Goal: Communication & Community: Answer question/provide support

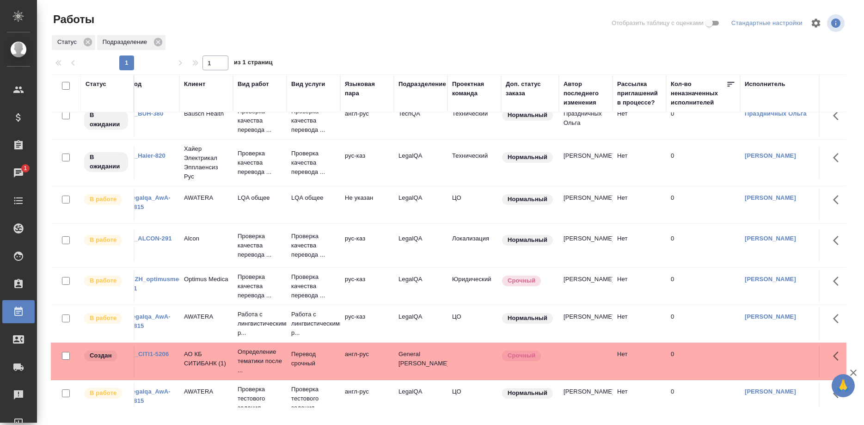
scroll to position [141, 0]
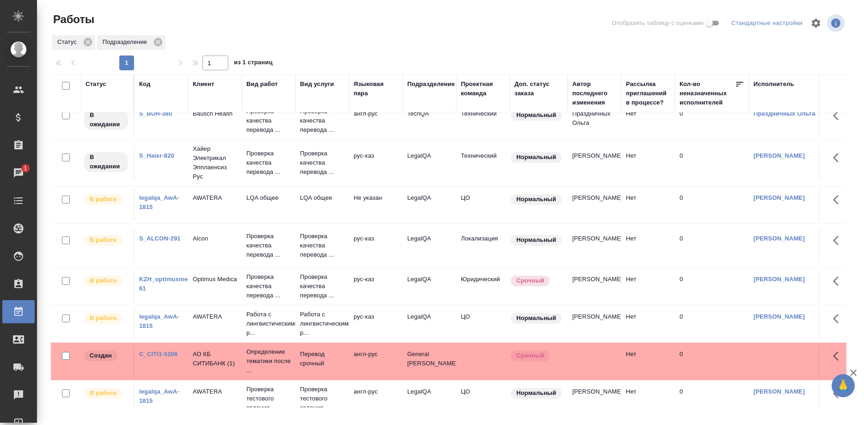
click at [167, 278] on link "KZH_optimusmedica-61" at bounding box center [170, 283] width 63 height 16
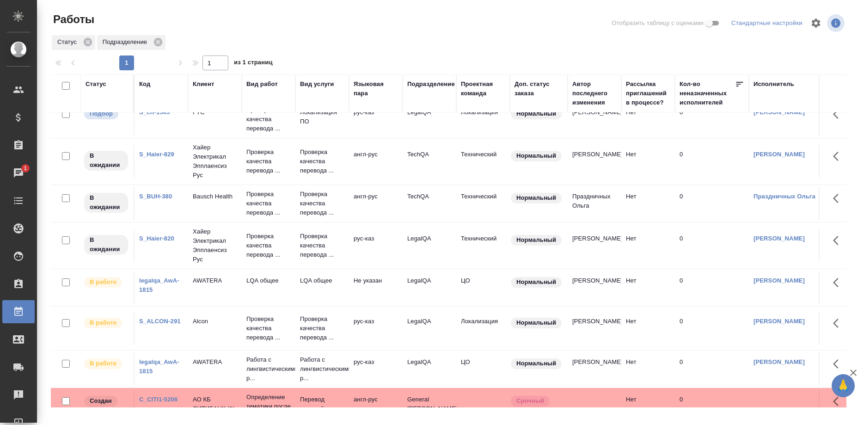
scroll to position [0, 0]
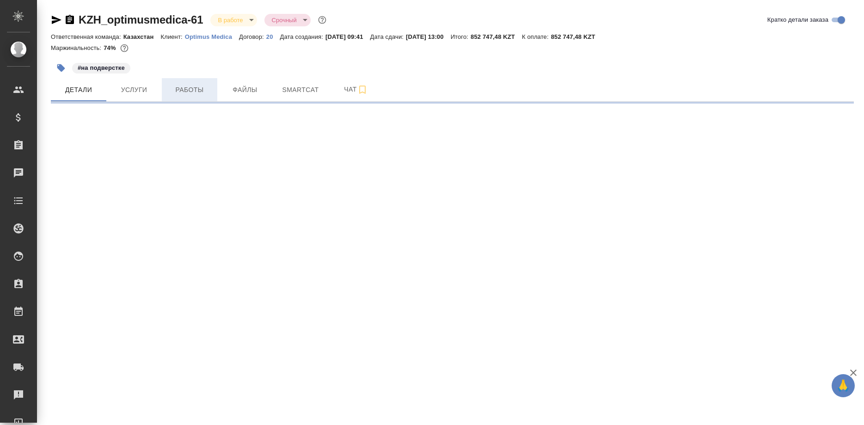
select select "RU"
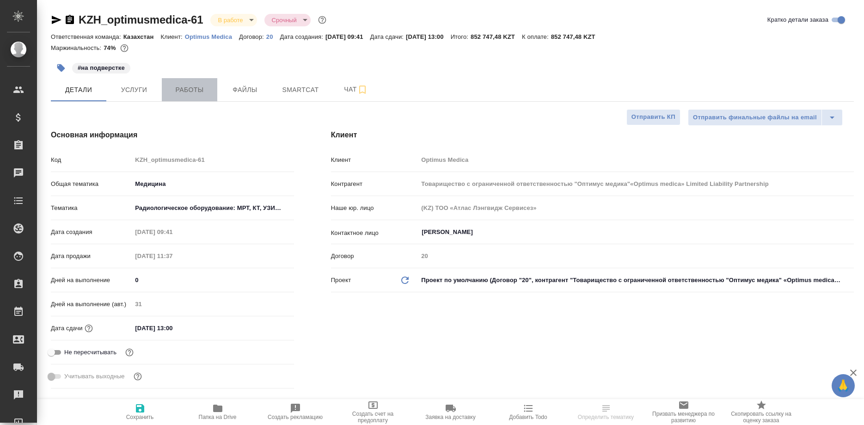
click at [183, 93] on span "Работы" at bounding box center [189, 90] width 44 height 12
type textarea "x"
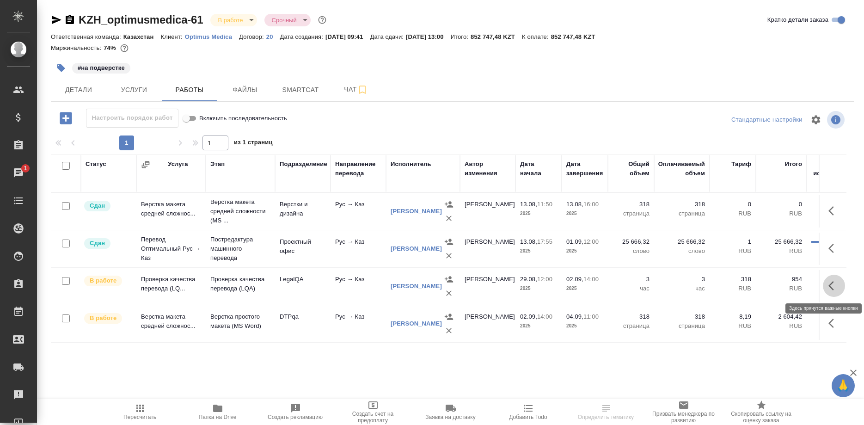
click at [826, 286] on button "button" at bounding box center [833, 285] width 22 height 22
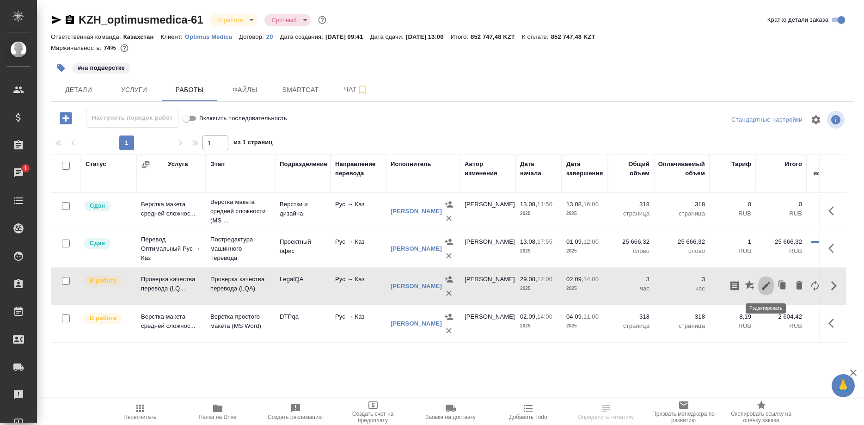
click at [764, 284] on icon "button" at bounding box center [765, 285] width 11 height 11
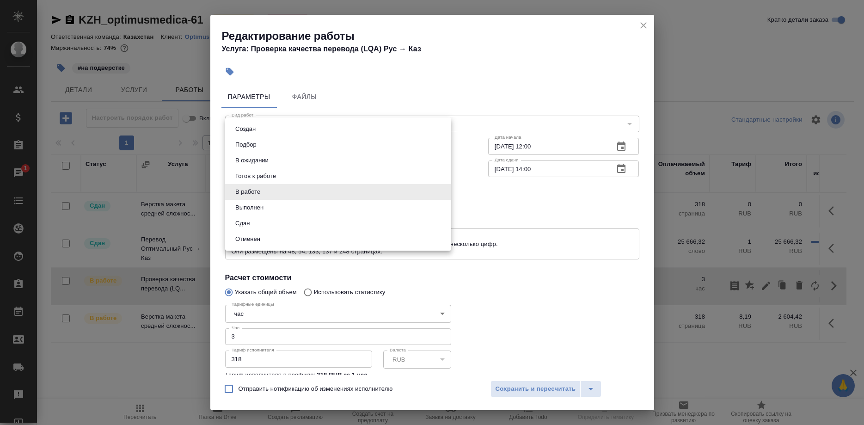
click at [298, 190] on body "🙏 .cls-1 fill:#fff; AWATERA Shirina Sabina Клиенты Спецификации Заказы 1 Чаты T…" at bounding box center [432, 212] width 864 height 425
click at [232, 221] on button "Сдан" at bounding box center [242, 223] width 20 height 10
type input "closed"
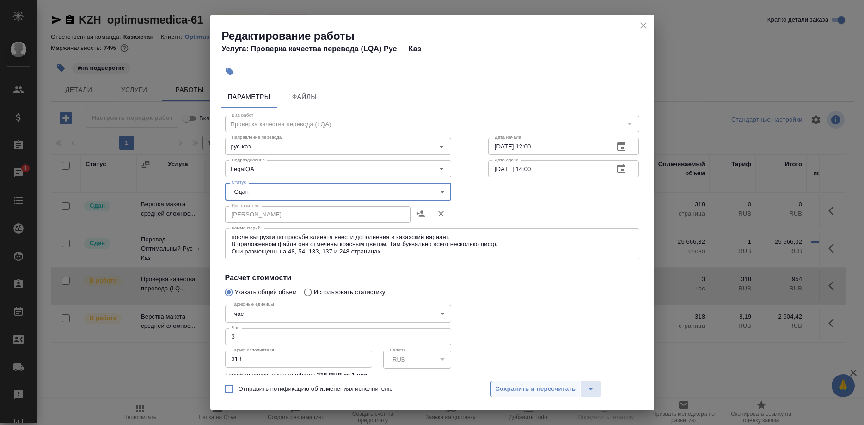
click at [499, 382] on button "Сохранить и пересчитать" at bounding box center [535, 388] width 91 height 17
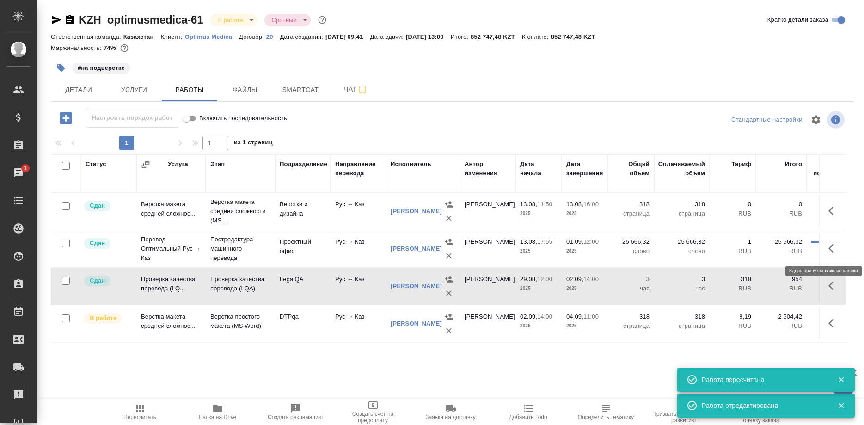
click at [826, 246] on button "button" at bounding box center [833, 248] width 22 height 22
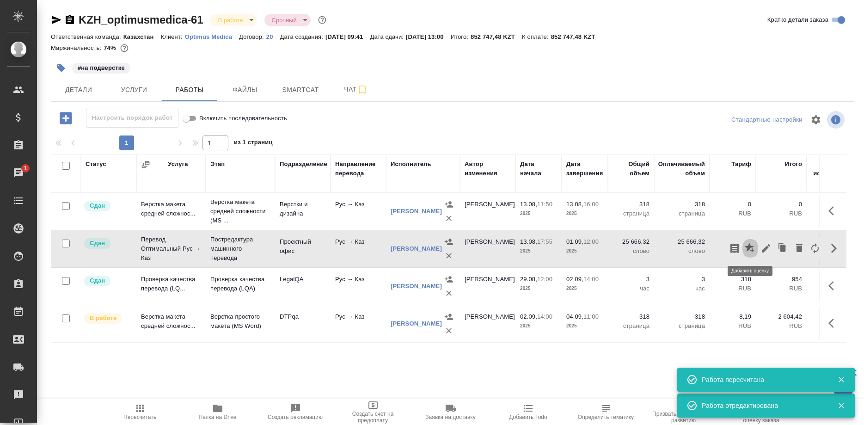
click at [744, 249] on icon "button" at bounding box center [749, 248] width 11 height 11
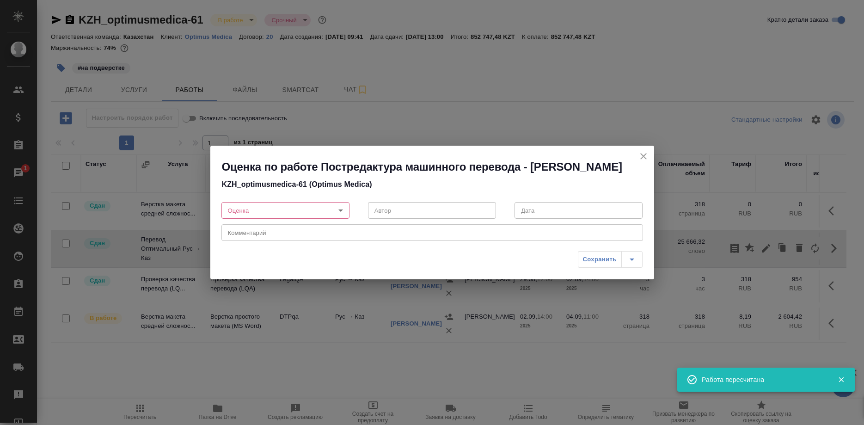
click at [320, 219] on body "🙏 .cls-1 fill:#fff; AWATERA Shirina Sabina Клиенты Спецификации Заказы 1 Чаты T…" at bounding box center [432, 212] width 864 height 425
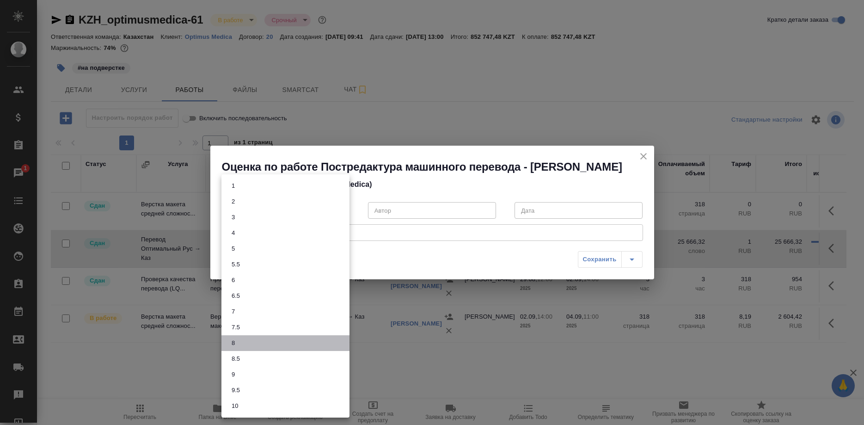
click at [230, 335] on li "8" at bounding box center [285, 343] width 128 height 16
type input "8"
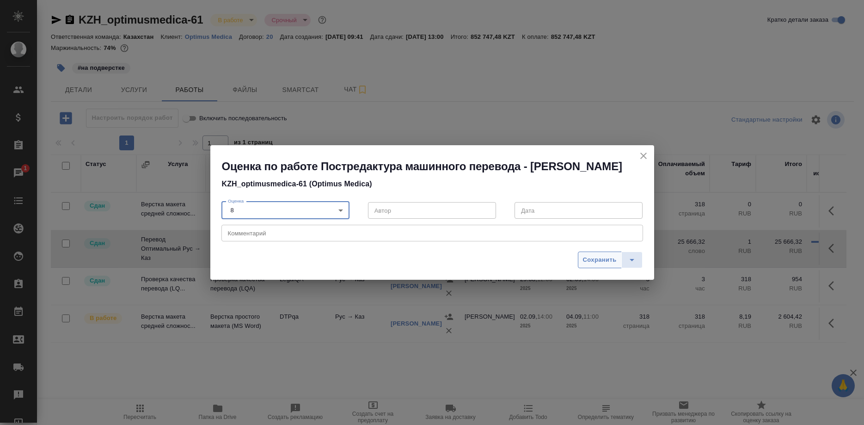
drag, startPoint x: 582, startPoint y: 267, endPoint x: 591, endPoint y: 272, distance: 10.5
click at [582, 267] on button "Сохранить" at bounding box center [600, 259] width 44 height 17
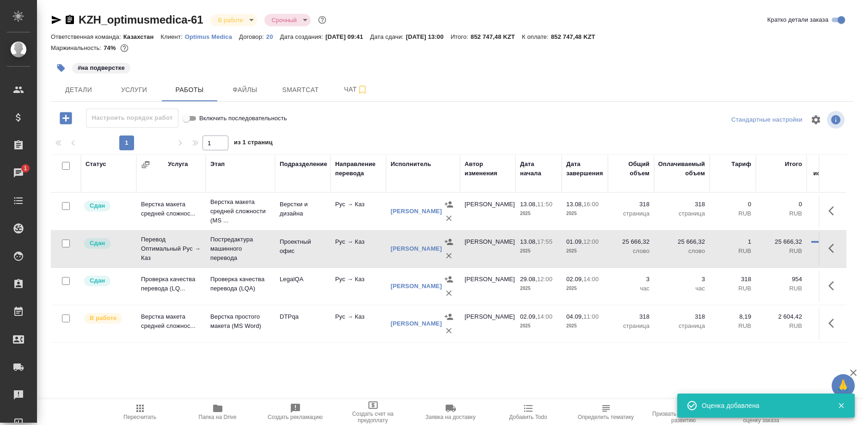
click at [138, 409] on icon "button" at bounding box center [139, 407] width 11 height 11
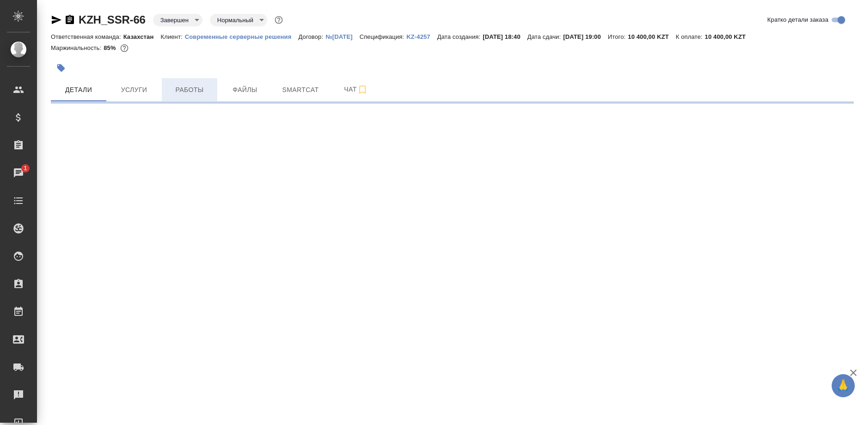
select select "RU"
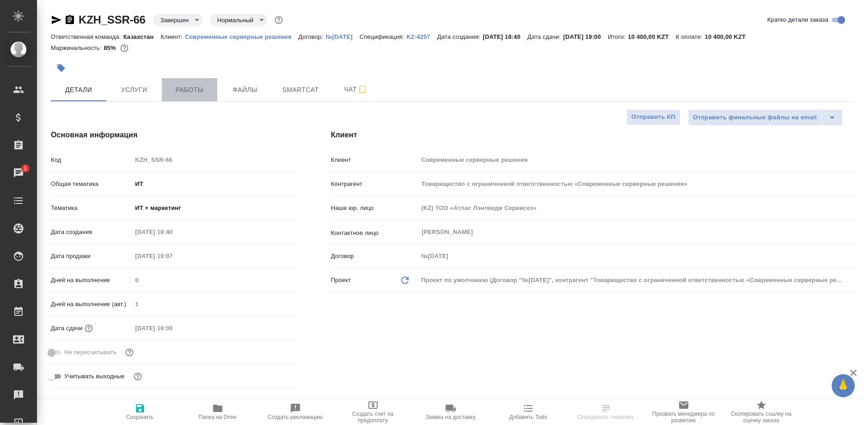
click at [191, 96] on button "Работы" at bounding box center [189, 89] width 55 height 23
type textarea "x"
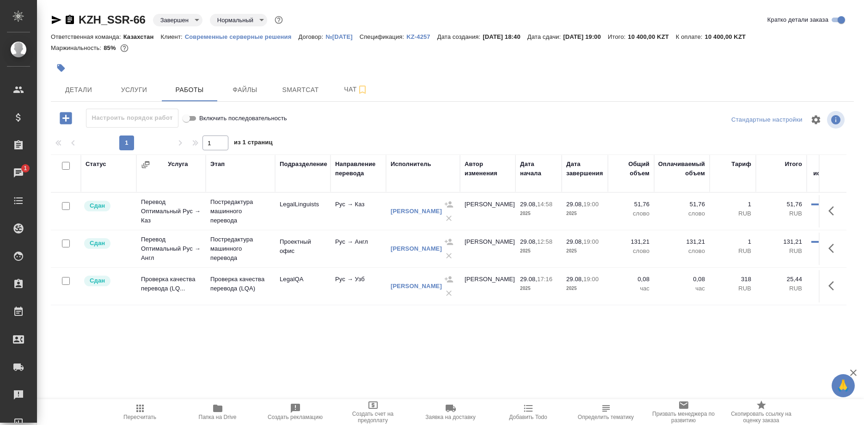
click at [214, 412] on icon "button" at bounding box center [217, 407] width 11 height 11
click at [212, 410] on icon "button" at bounding box center [217, 407] width 11 height 11
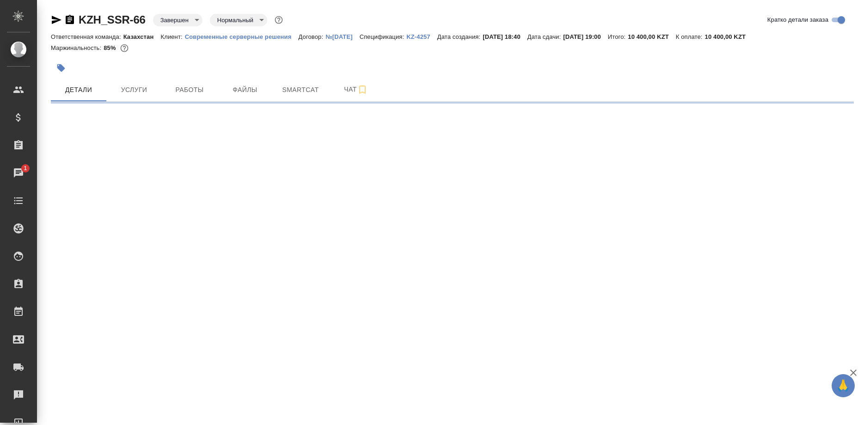
select select "RU"
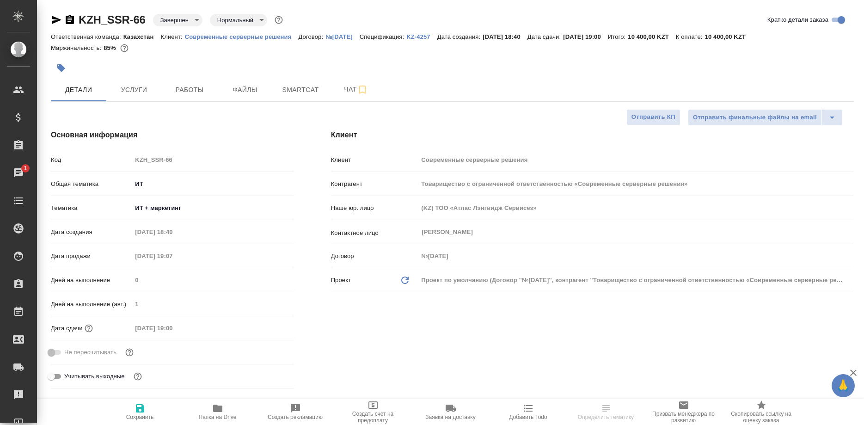
select select "RU"
type textarea "x"
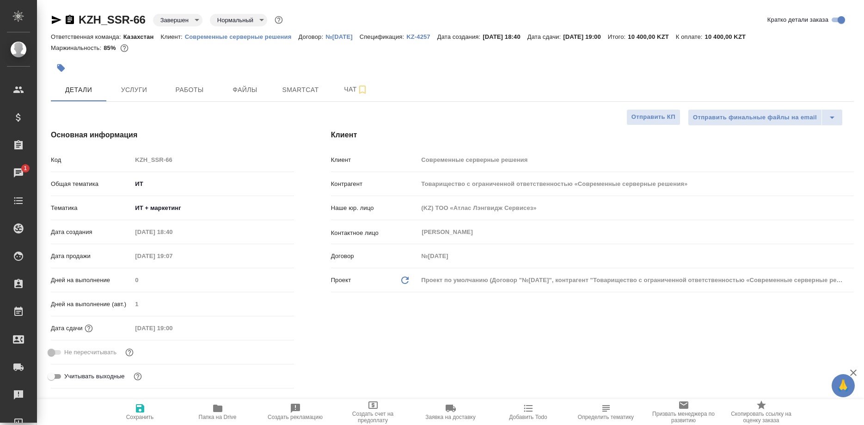
type textarea "x"
click at [276, 88] on button "Smartcat" at bounding box center [300, 89] width 55 height 23
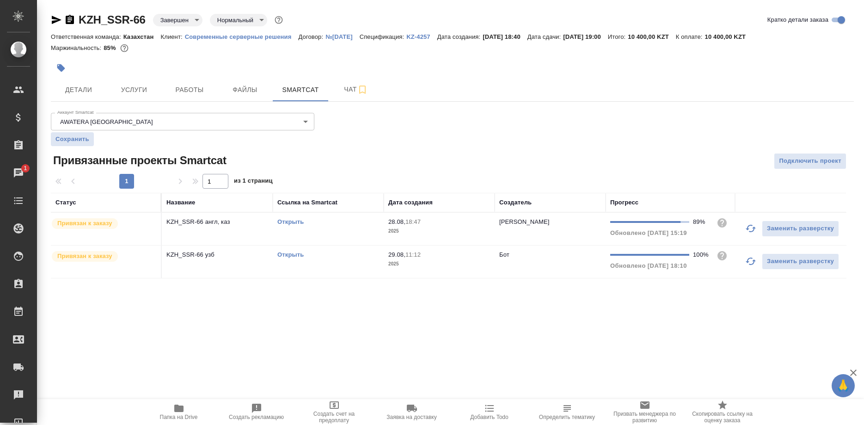
click at [287, 255] on link "Открыть" at bounding box center [290, 254] width 26 height 7
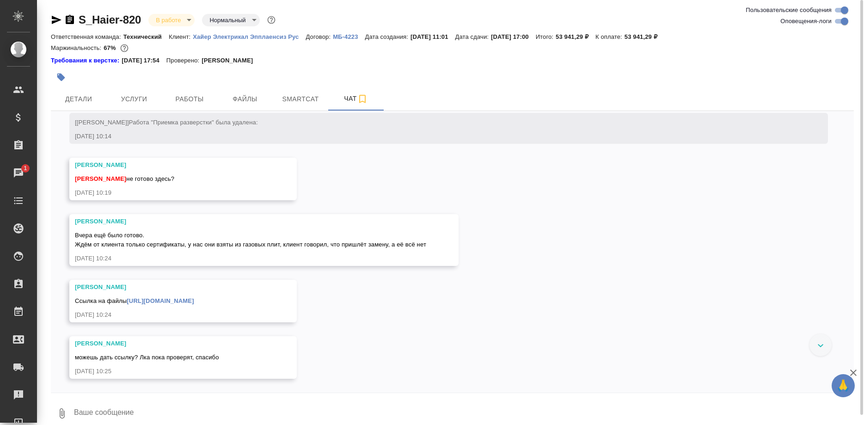
scroll to position [21062, 0]
click at [194, 105] on button "Работы" at bounding box center [189, 98] width 55 height 23
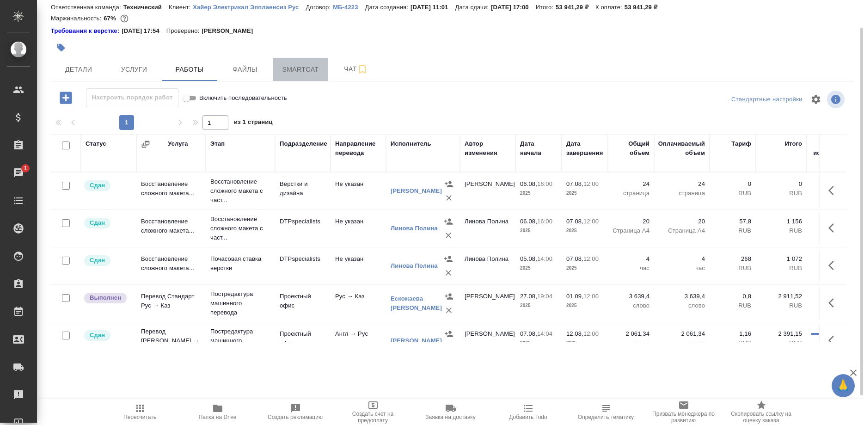
click at [303, 69] on span "Smartcat" at bounding box center [300, 70] width 44 height 12
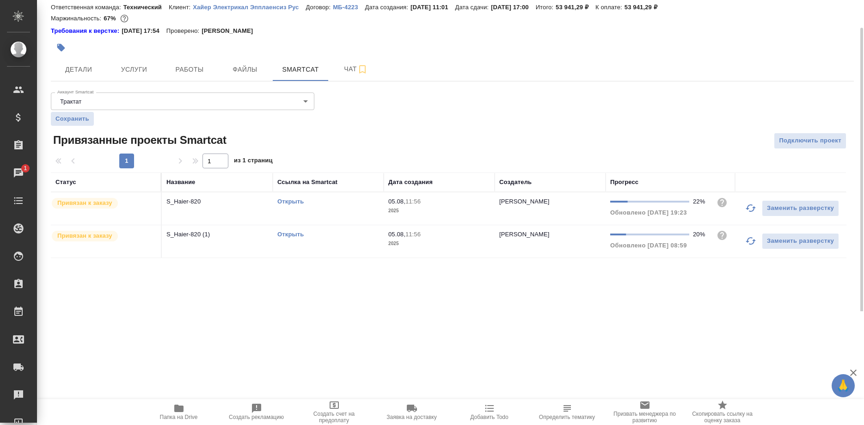
click at [292, 234] on link "Открыть" at bounding box center [290, 234] width 26 height 7
click at [293, 234] on link "Открыть" at bounding box center [290, 234] width 26 height 7
click at [294, 202] on link "Открыть" at bounding box center [290, 201] width 26 height 7
click at [296, 234] on link "Открыть" at bounding box center [290, 234] width 26 height 7
click at [339, 67] on span "Чат" at bounding box center [356, 69] width 44 height 12
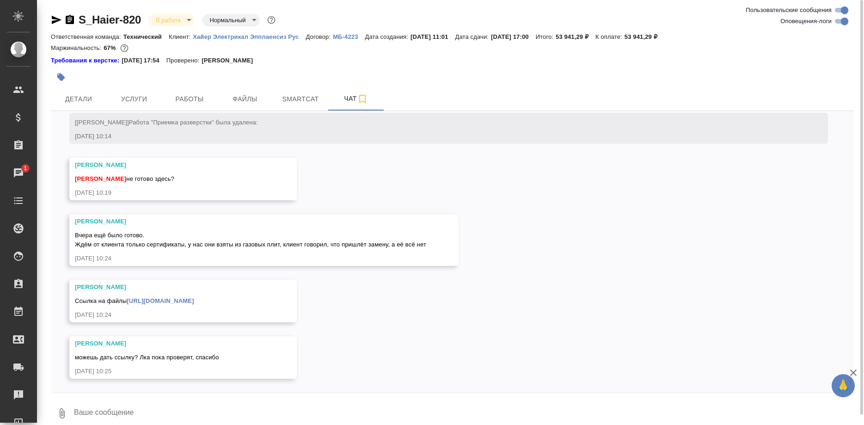
scroll to position [21487, 0]
click at [235, 401] on textarea at bounding box center [463, 412] width 780 height 31
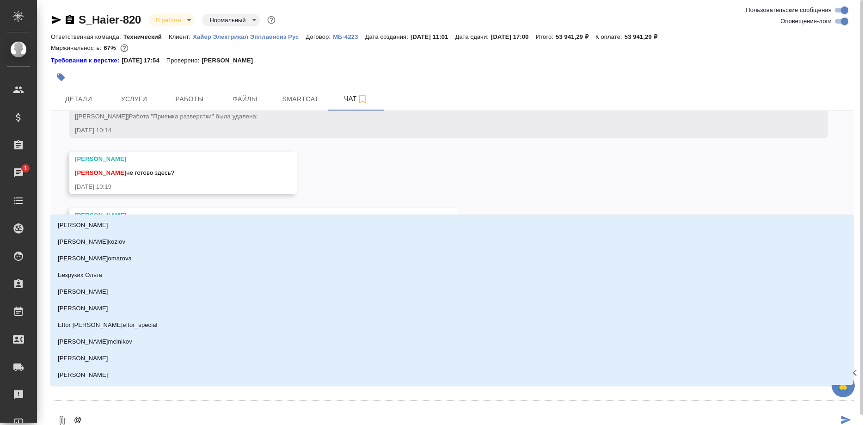
type textarea "@м"
type input "м"
type textarea "@ма"
type input "ма"
type textarea "@мал"
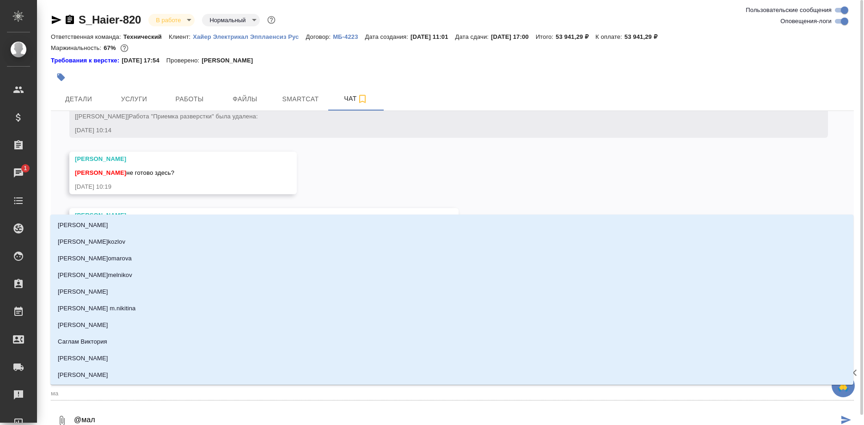
type input "мал"
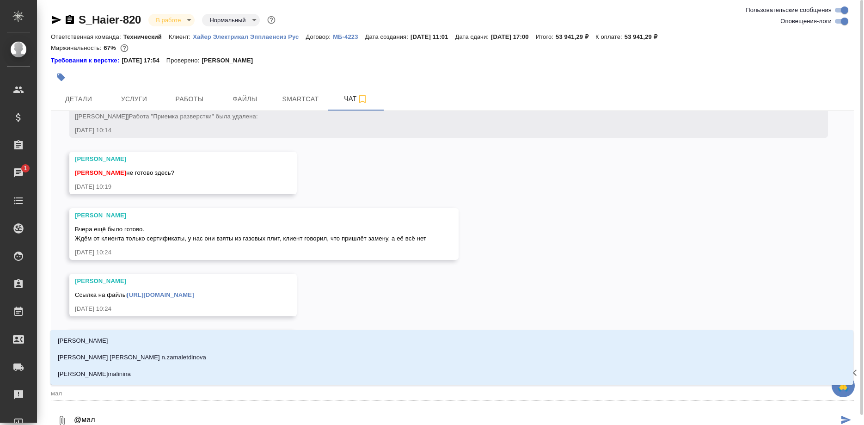
type textarea "@мало"
type input "мало"
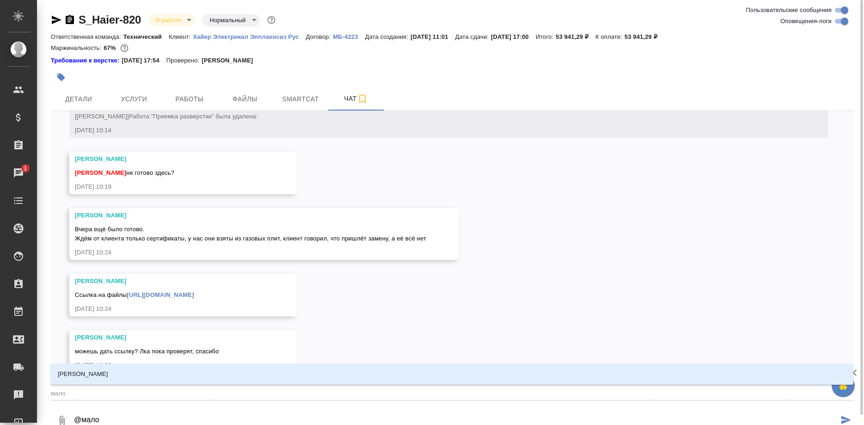
type textarea "@малоф"
type input "малоф"
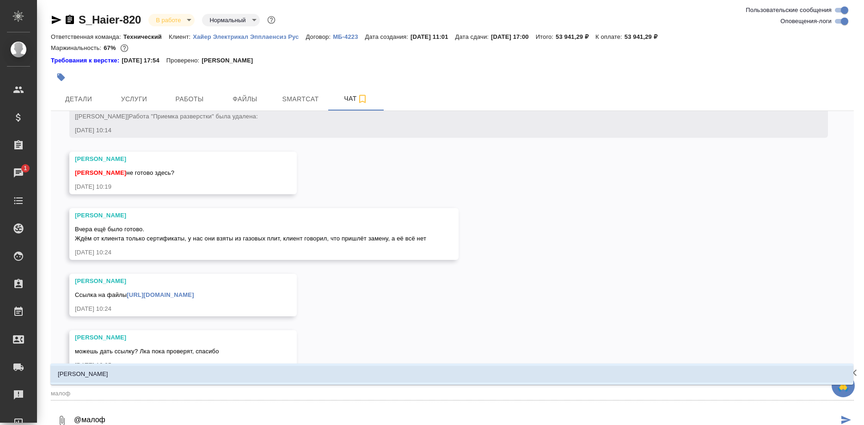
click at [143, 373] on li "[PERSON_NAME]" at bounding box center [451, 373] width 803 height 17
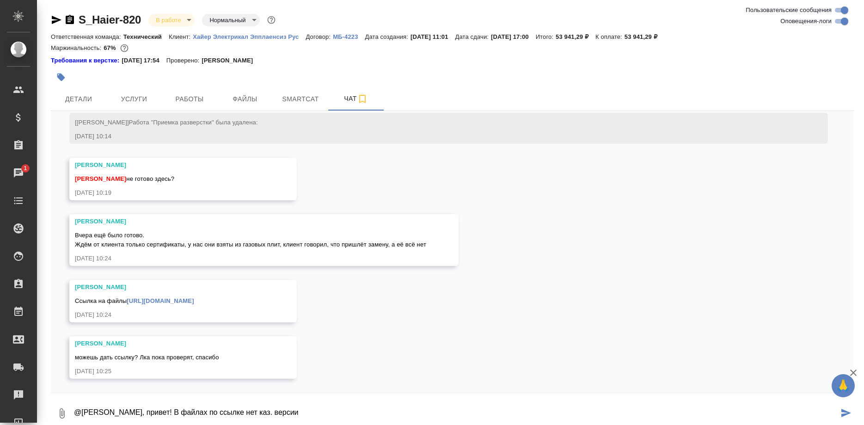
type textarea "@Малофеева Екатерина, привет! В файлах по ссылке нет каз. версии"
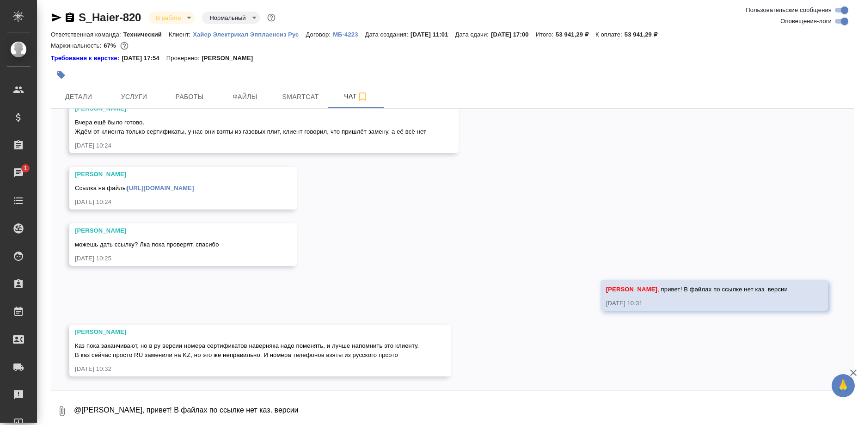
scroll to position [21597, 0]
type textarea "Номера как обычно лучше заменить,"
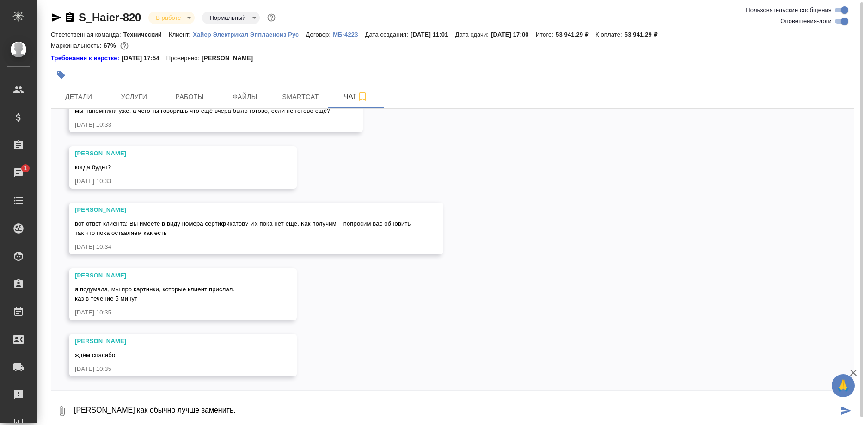
scroll to position [21897, 0]
type textarea "N"
paste textarea "8-800-070-01-29"
type textarea "Телефон Haier: 8-800-070-01-29 вместо РФ, белорусский удаляем"
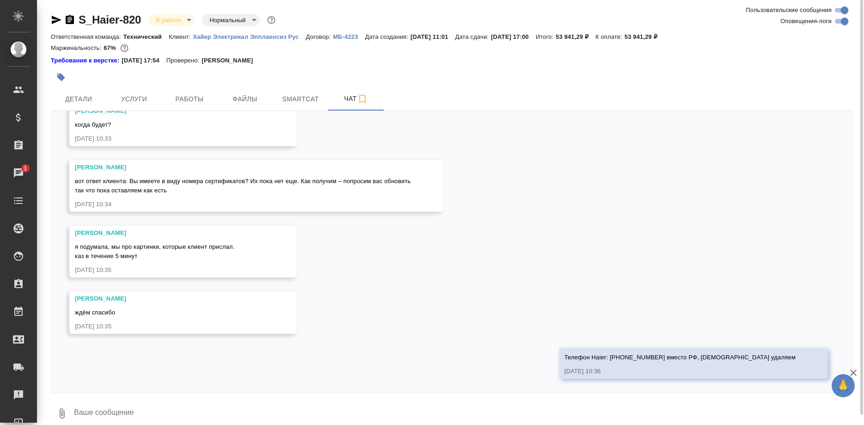
scroll to position [21942, 0]
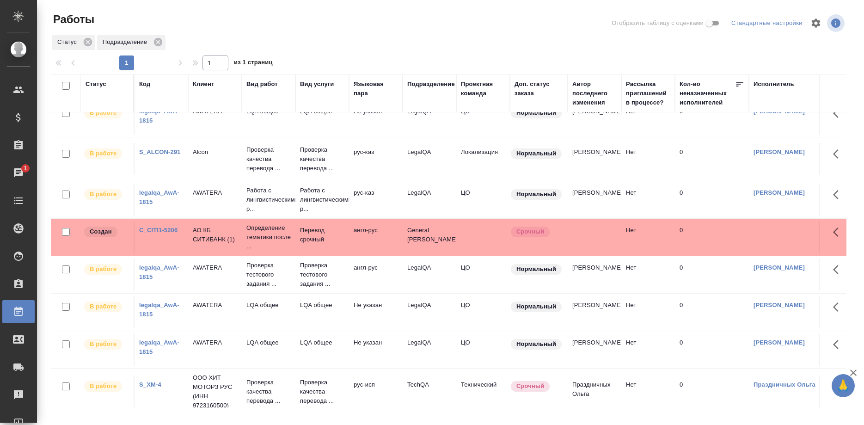
scroll to position [236, 0]
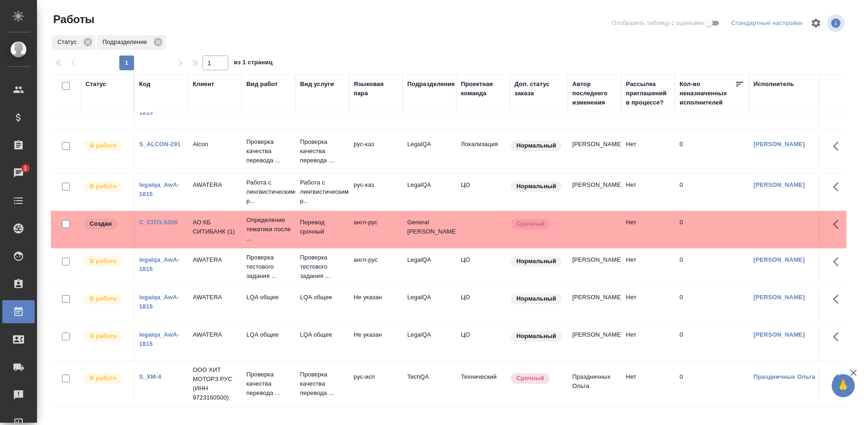
click at [166, 141] on link "S_ALCON-291" at bounding box center [160, 143] width 42 height 7
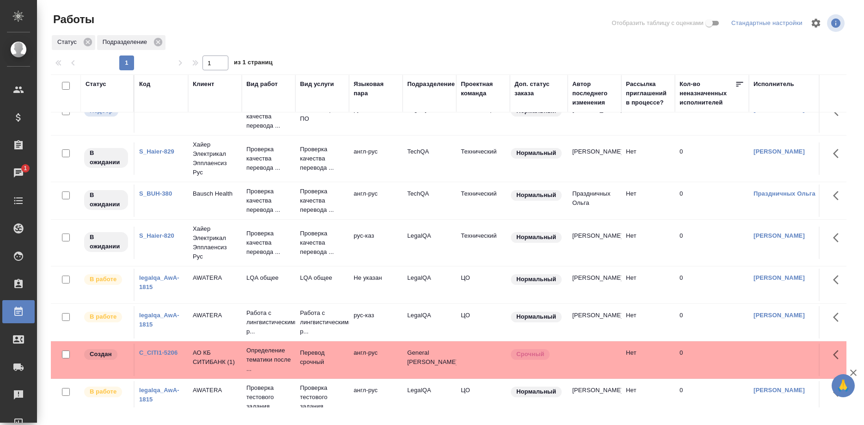
scroll to position [50, 0]
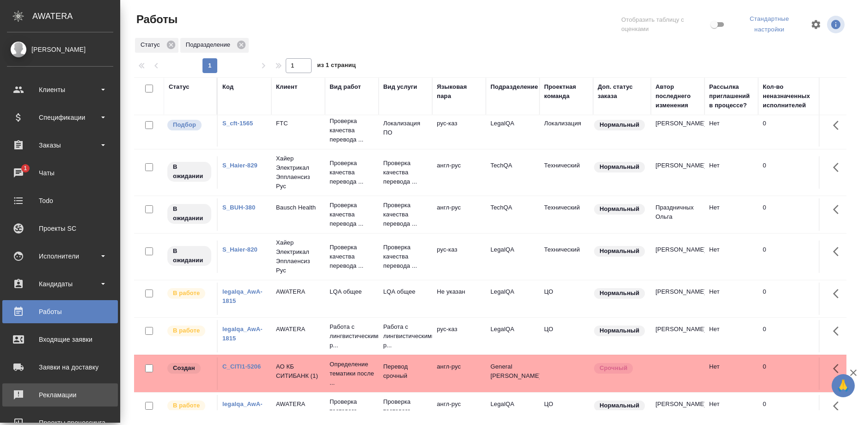
click at [49, 392] on div "Рекламации" at bounding box center [60, 395] width 106 height 14
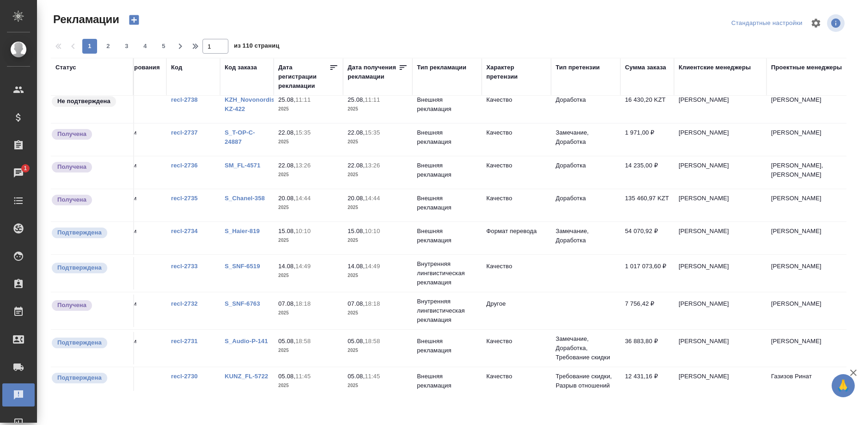
scroll to position [0, 51]
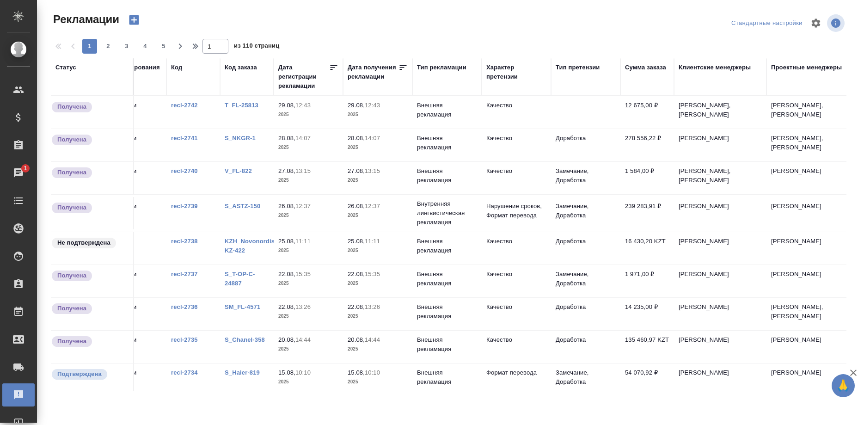
click at [806, 21] on button "button" at bounding box center [815, 23] width 22 height 22
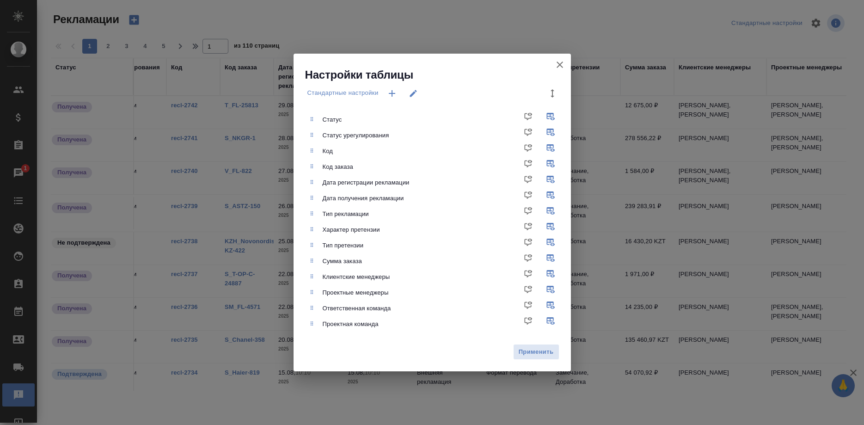
click at [556, 65] on icon "button" at bounding box center [559, 64] width 11 height 11
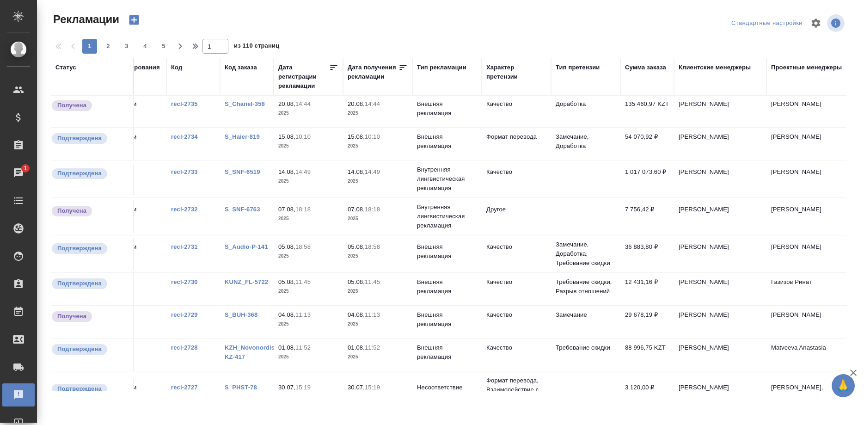
scroll to position [283, 51]
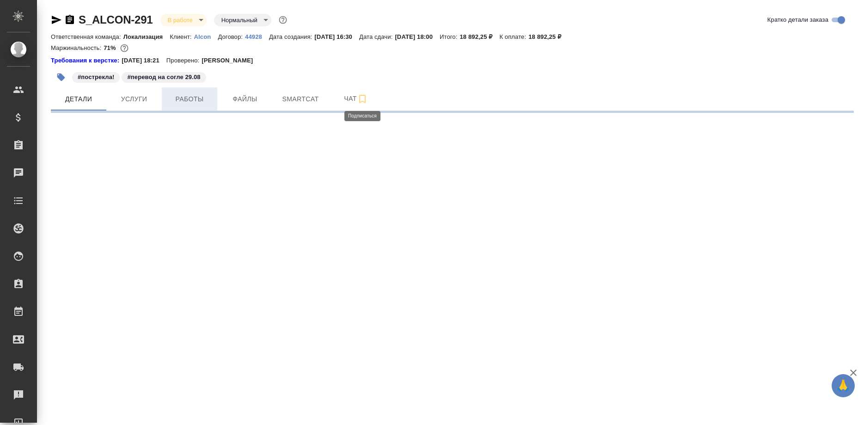
select select "RU"
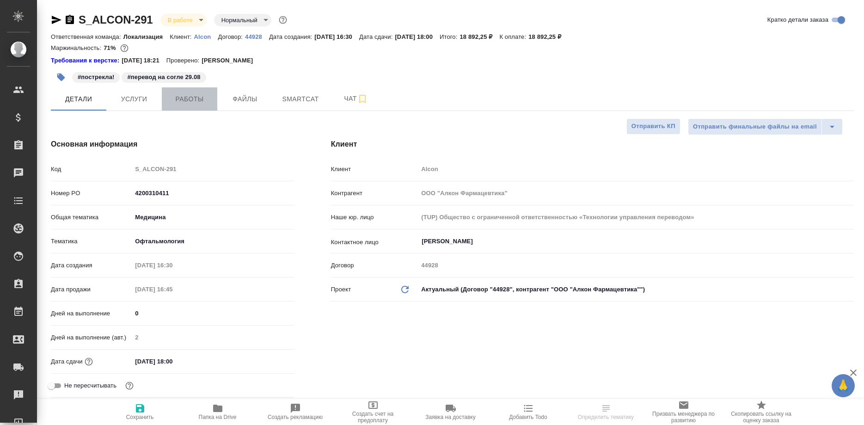
click at [195, 103] on span "Работы" at bounding box center [189, 99] width 44 height 12
type textarea "x"
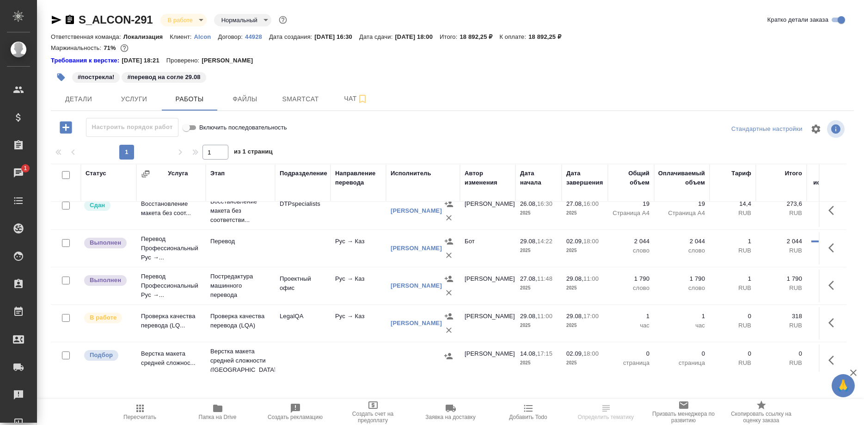
scroll to position [94, 0]
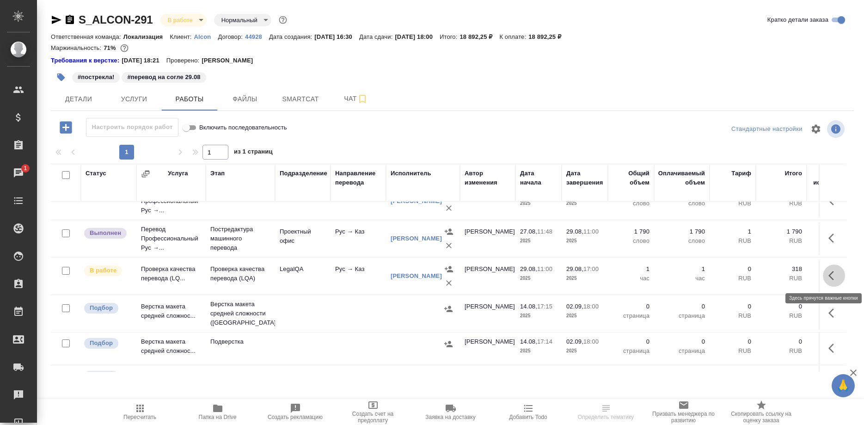
click at [827, 275] on button "button" at bounding box center [833, 275] width 22 height 22
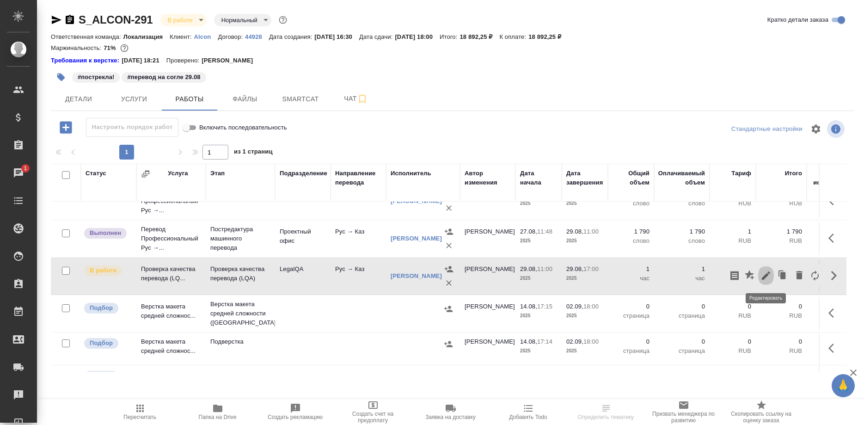
click at [763, 275] on icon "button" at bounding box center [765, 275] width 11 height 11
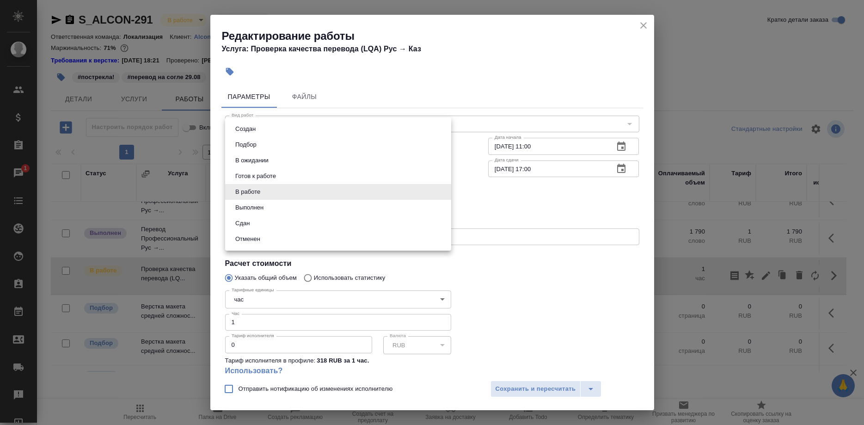
drag, startPoint x: 236, startPoint y: 189, endPoint x: 239, endPoint y: 201, distance: 12.9
click at [235, 189] on body "🙏 .cls-1 fill:#fff; AWATERA Shirina Sabina Клиенты Спецификации Заказы 1 Чаты T…" at bounding box center [432, 212] width 864 height 425
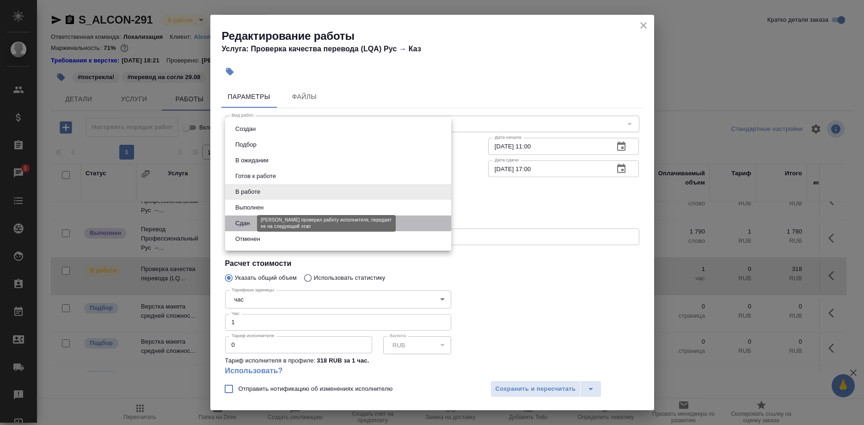
click at [241, 221] on button "Сдан" at bounding box center [242, 223] width 20 height 10
type input "closed"
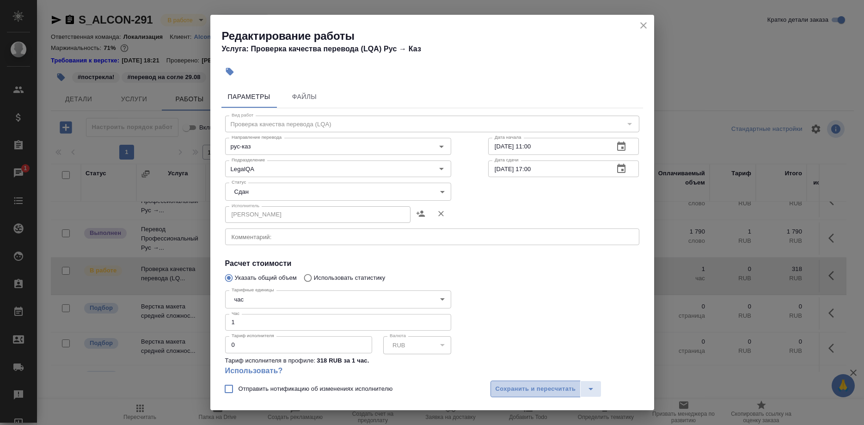
click at [508, 387] on span "Сохранить и пересчитать" at bounding box center [535, 388] width 80 height 11
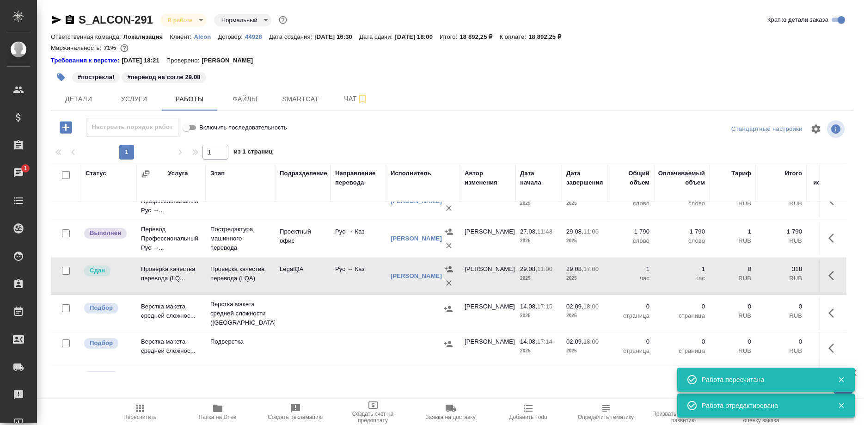
click at [142, 411] on icon "button" at bounding box center [139, 407] width 7 height 7
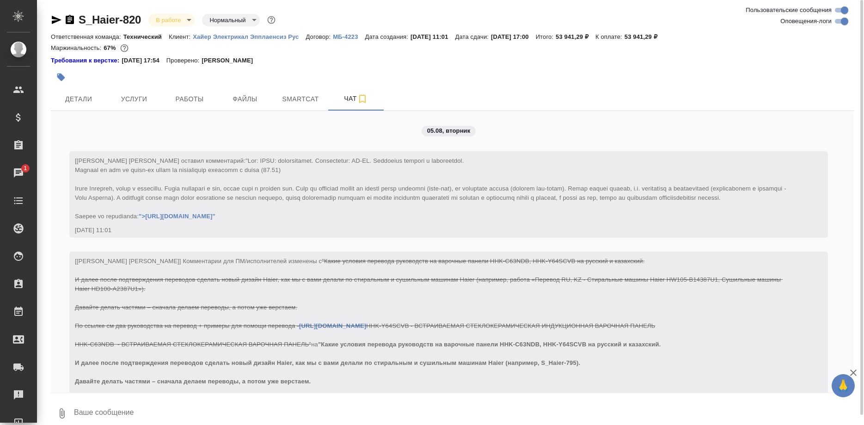
scroll to position [22144, 0]
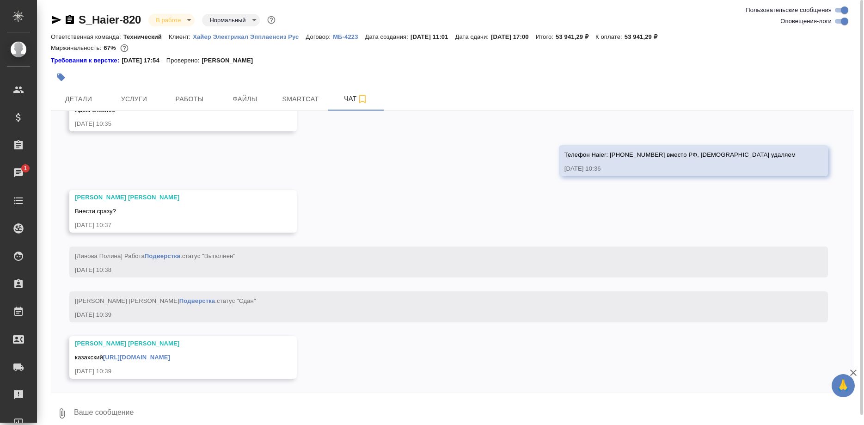
click at [170, 356] on link "[URL][DOMAIN_NAME]" at bounding box center [136, 356] width 67 height 7
click at [256, 415] on textarea at bounding box center [463, 412] width 780 height 31
type textarea "Увидела"
